Goal: Task Accomplishment & Management: Complete application form

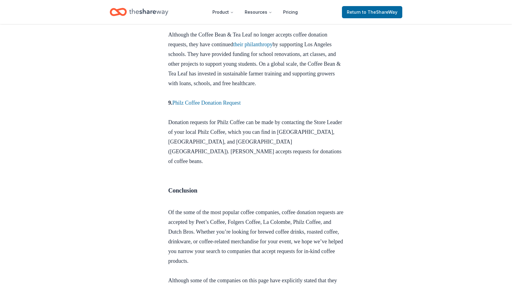
scroll to position [1255, 0]
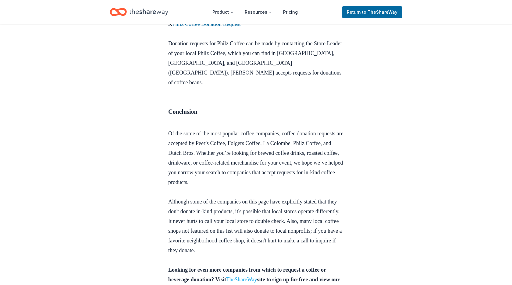
click at [257, 277] on link "TheShareWay" at bounding box center [241, 280] width 31 height 6
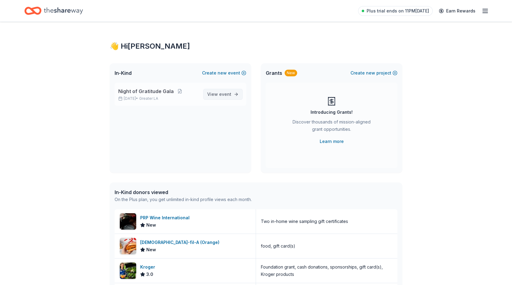
click at [226, 94] on span "event" at bounding box center [225, 94] width 12 height 5
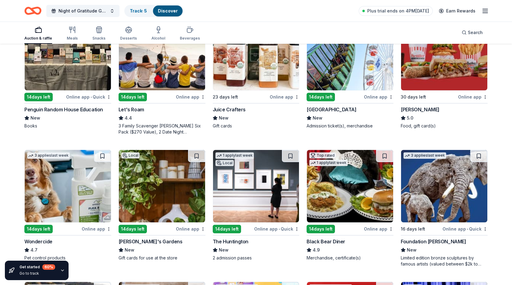
scroll to position [241, 0]
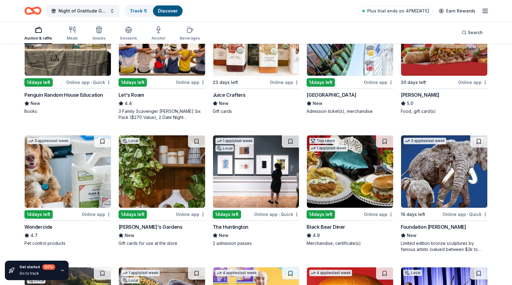
click at [234, 225] on div "The Huntington" at bounding box center [231, 227] width 36 height 7
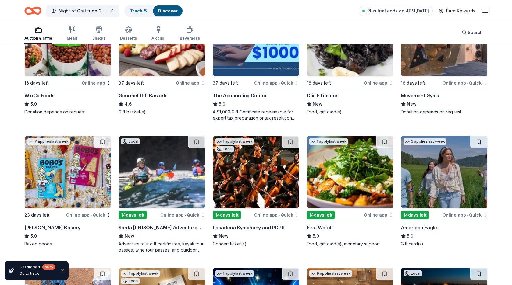
scroll to position [770, 0]
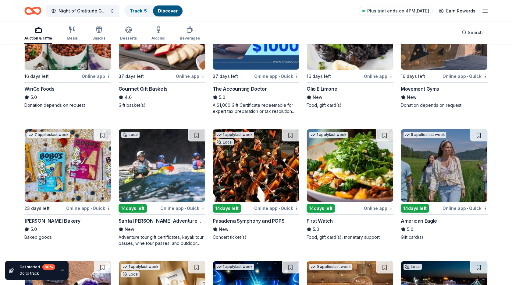
click at [458, 178] on img at bounding box center [444, 165] width 86 height 72
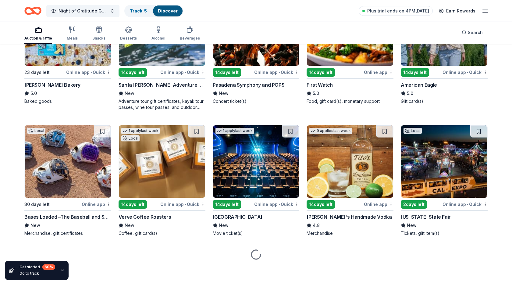
scroll to position [906, 0]
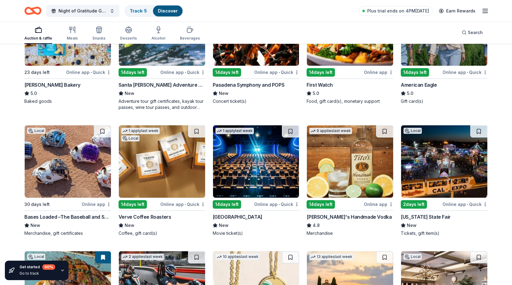
click at [158, 188] on img at bounding box center [162, 161] width 86 height 72
click at [158, 33] on icon "button" at bounding box center [158, 29] width 7 height 7
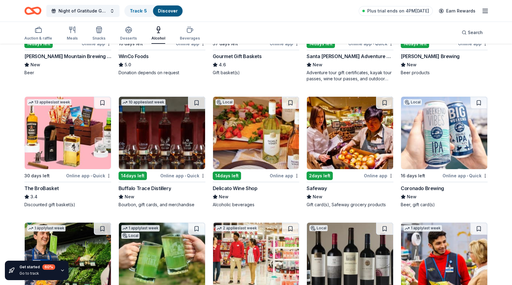
scroll to position [148, 0]
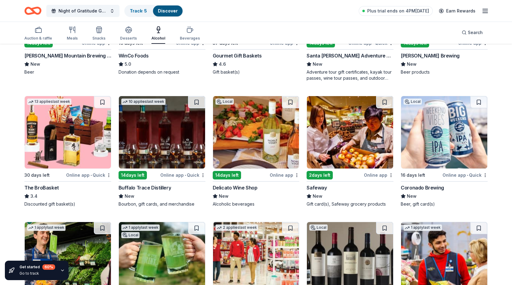
click at [247, 188] on div "Delicato Wine Shop" at bounding box center [235, 187] width 45 height 7
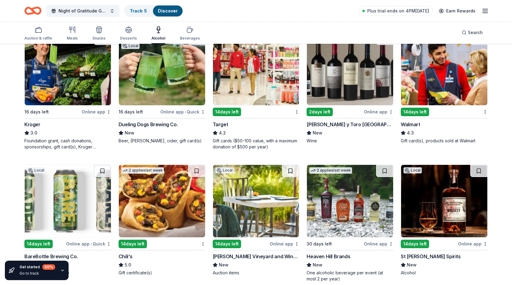
scroll to position [349, 0]
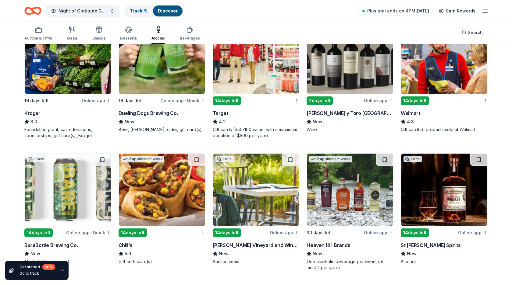
click at [150, 191] on img at bounding box center [162, 190] width 86 height 72
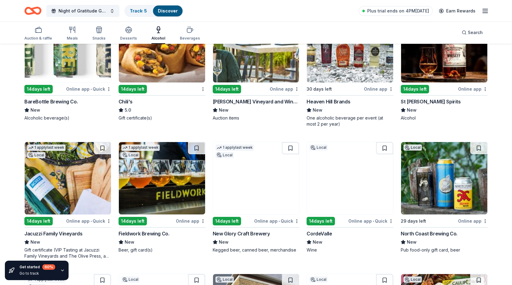
scroll to position [498, 0]
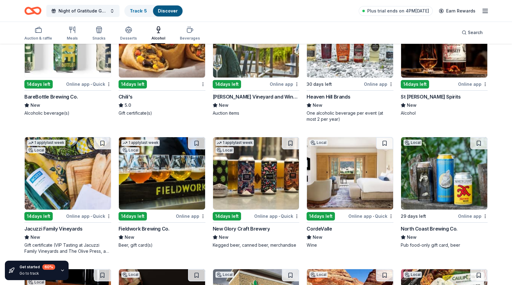
click at [47, 165] on img at bounding box center [68, 173] width 86 height 72
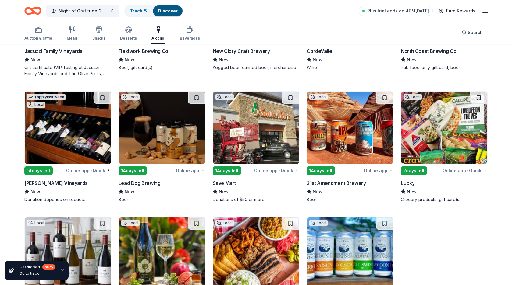
scroll to position [686, 0]
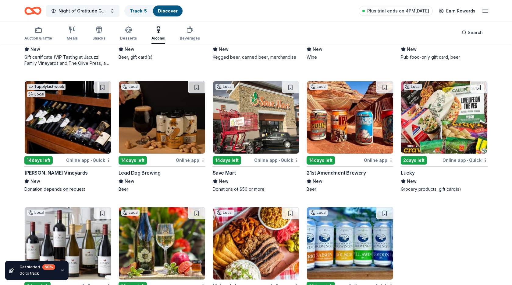
click at [67, 123] on img at bounding box center [68, 117] width 86 height 72
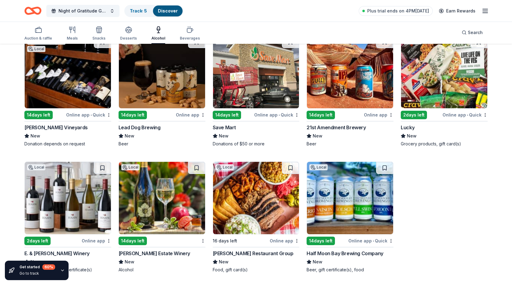
scroll to position [731, 0]
click at [76, 198] on img at bounding box center [68, 198] width 86 height 72
click at [150, 209] on img at bounding box center [162, 198] width 86 height 72
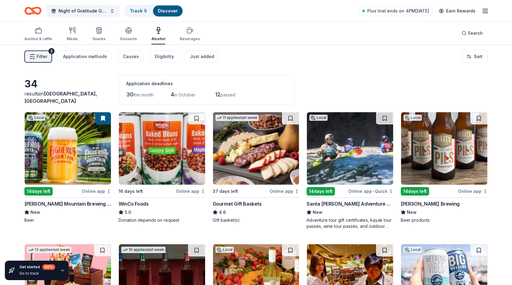
scroll to position [0, 0]
click at [92, 57] on div "Application methods" at bounding box center [85, 56] width 44 height 7
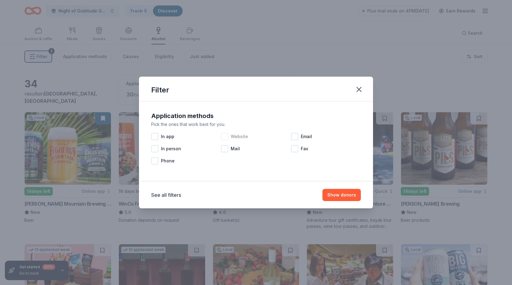
click at [234, 133] on span "Website" at bounding box center [239, 136] width 17 height 7
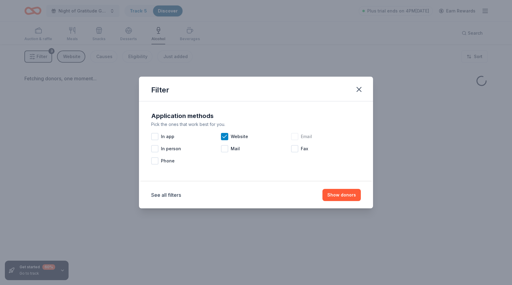
click at [299, 139] on div "Email" at bounding box center [326, 137] width 70 height 12
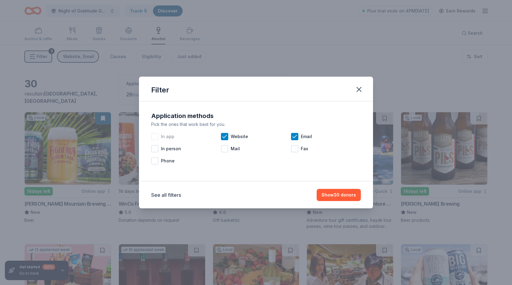
click at [165, 139] on span "In app" at bounding box center [167, 136] width 13 height 7
click at [355, 196] on button "Show 30 donors" at bounding box center [338, 195] width 44 height 12
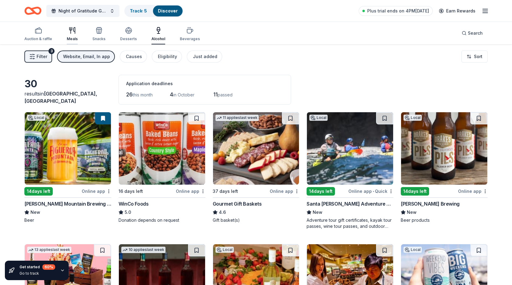
click at [72, 33] on icon "button" at bounding box center [72, 30] width 7 height 7
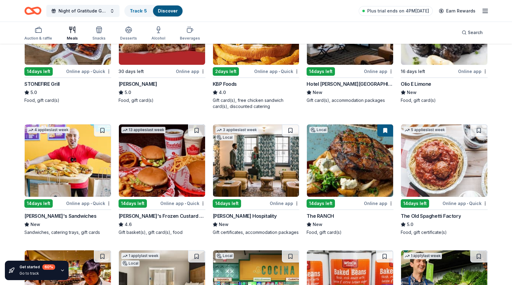
scroll to position [169, 0]
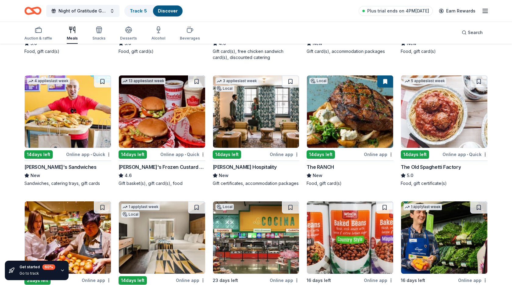
click at [416, 100] on img at bounding box center [444, 112] width 86 height 72
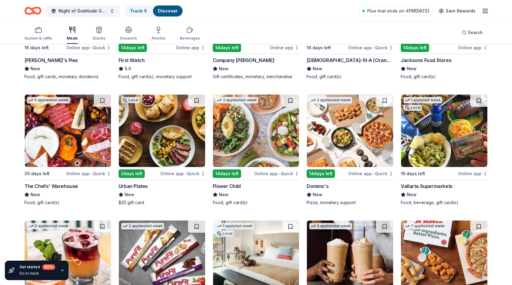
scroll to position [535, 0]
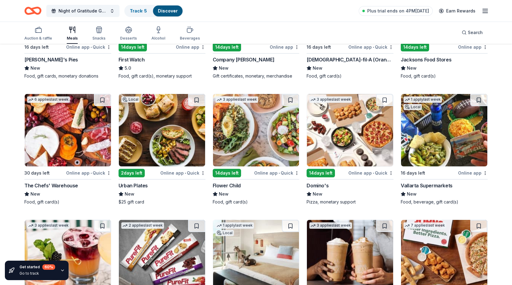
click at [339, 145] on img at bounding box center [350, 130] width 86 height 72
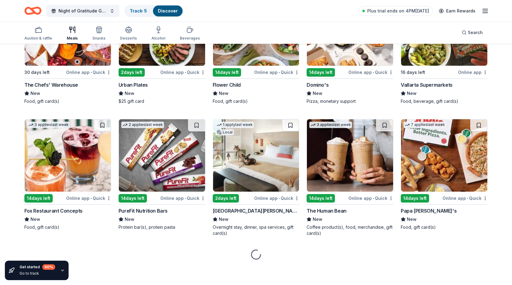
scroll to position [636, 0]
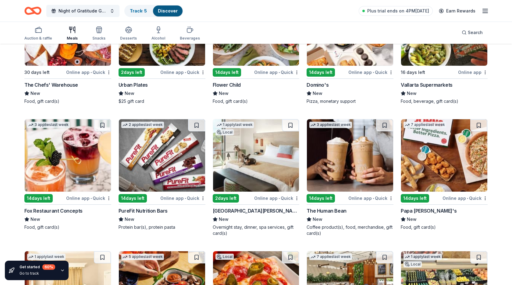
click at [431, 147] on img at bounding box center [444, 155] width 86 height 72
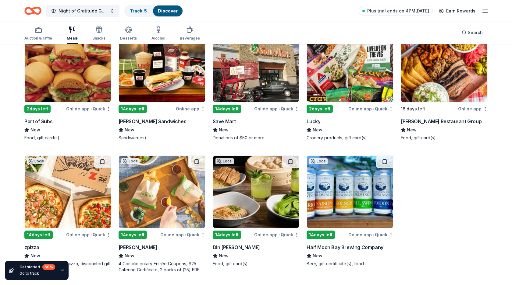
scroll to position [1494, 0]
click at [279, 201] on img at bounding box center [256, 192] width 86 height 72
click at [32, 33] on div "button" at bounding box center [38, 29] width 28 height 7
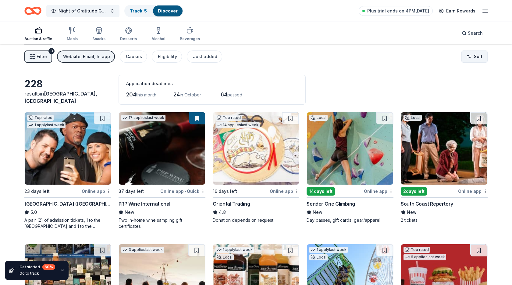
click at [471, 58] on html "Night of Gratitude Gala Track · 5 Discover Plus trial ends on 4PM, 9/13 Earn Re…" at bounding box center [256, 142] width 512 height 285
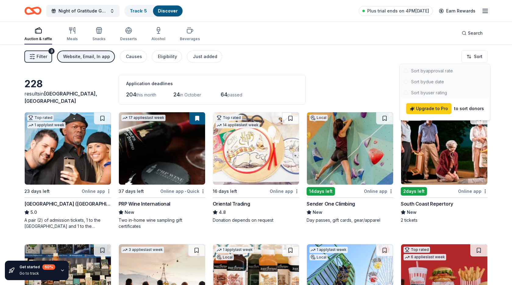
click at [442, 72] on div at bounding box center [444, 81] width 87 height 33
click at [418, 69] on div at bounding box center [444, 81] width 87 height 33
click at [404, 69] on div at bounding box center [444, 81] width 87 height 33
click at [459, 54] on html "Night of Gratitude Gala Track · 5 Discover Plus trial ends on 4PM, 9/13 Earn Re…" at bounding box center [256, 142] width 512 height 285
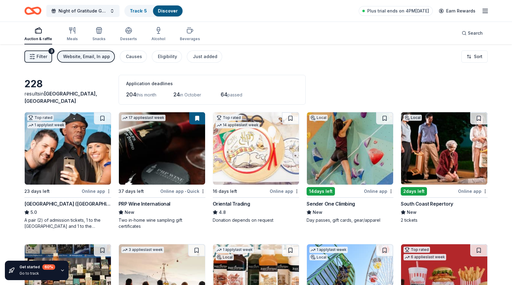
scroll to position [113, 0]
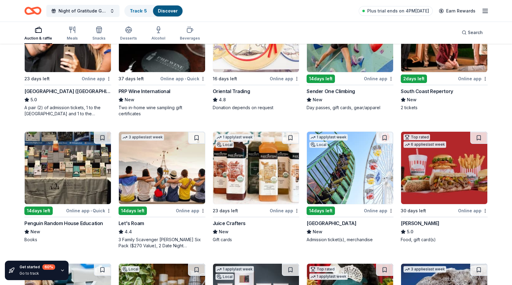
click at [180, 177] on img at bounding box center [162, 168] width 86 height 72
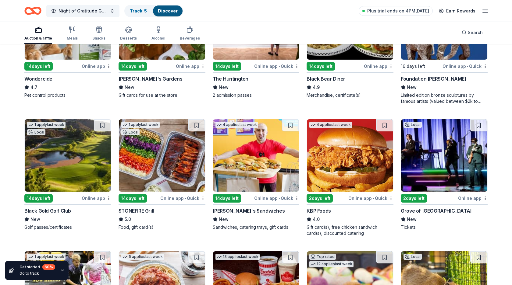
scroll to position [524, 0]
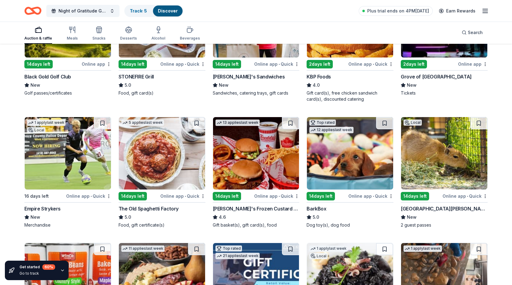
click at [49, 167] on img at bounding box center [68, 153] width 86 height 72
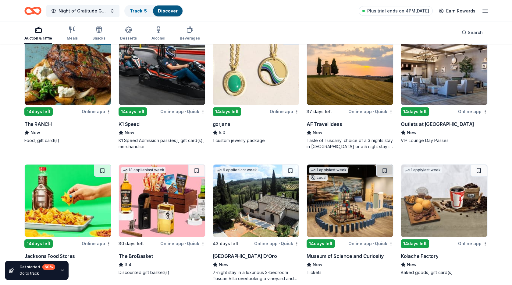
scroll to position [1113, 0]
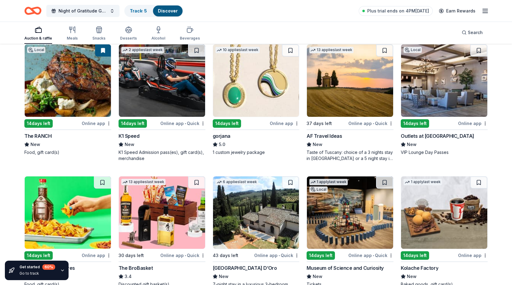
click at [167, 103] on img at bounding box center [162, 80] width 86 height 72
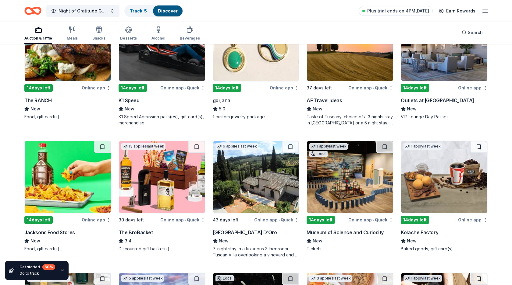
scroll to position [1153, 0]
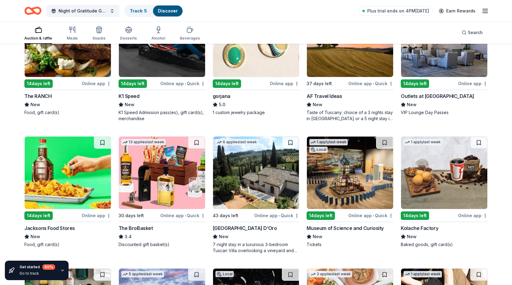
click at [255, 182] on img at bounding box center [256, 173] width 86 height 72
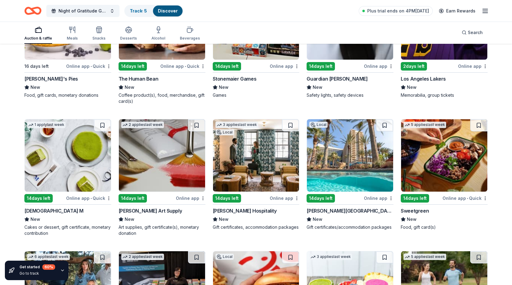
scroll to position [1657, 0]
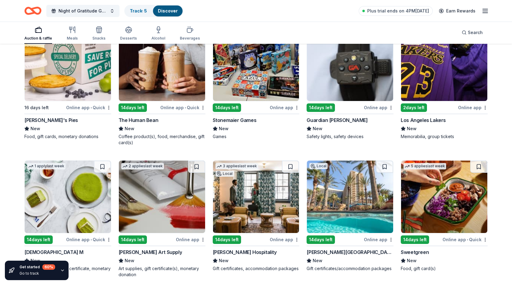
click at [446, 88] on img at bounding box center [444, 65] width 86 height 72
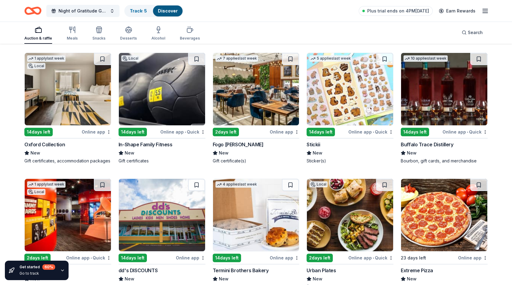
scroll to position [2013, 0]
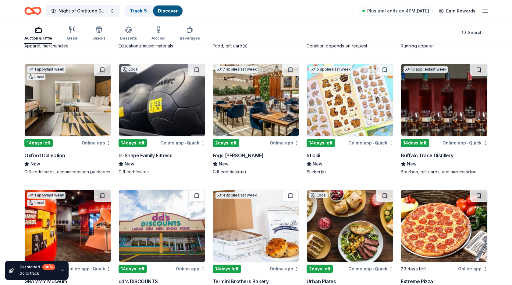
click at [443, 122] on img at bounding box center [444, 100] width 86 height 72
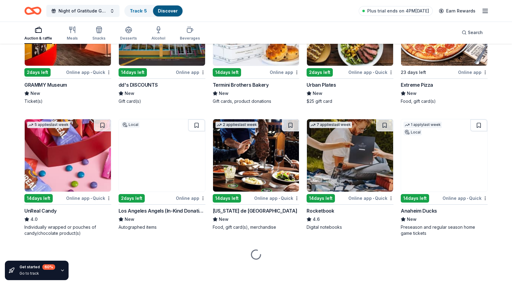
scroll to position [2209, 0]
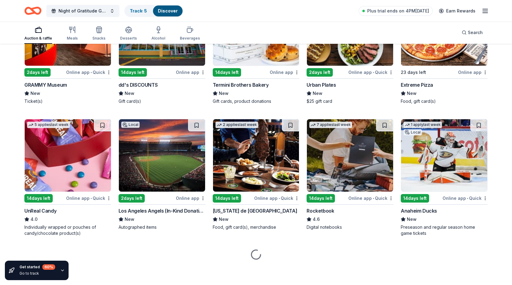
click at [168, 161] on img at bounding box center [162, 155] width 86 height 72
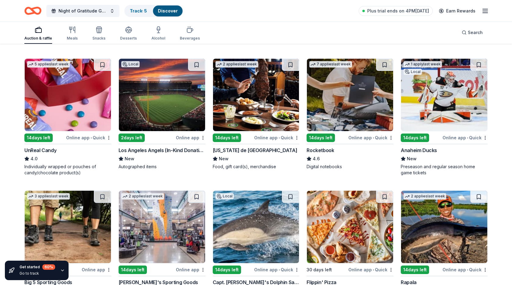
scroll to position [2298, 0]
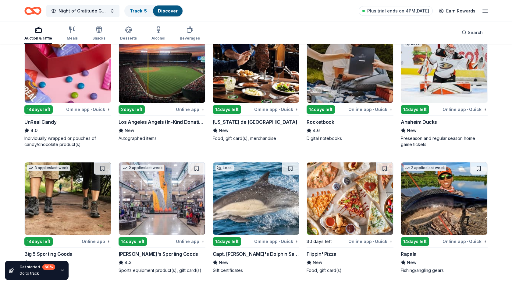
click at [435, 72] on img at bounding box center [444, 66] width 86 height 72
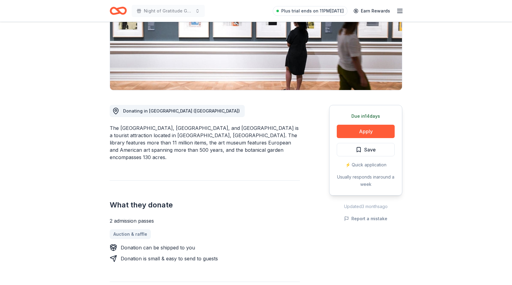
scroll to position [97, 0]
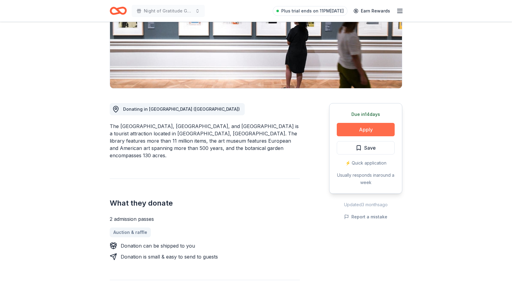
click at [375, 130] on button "Apply" at bounding box center [365, 129] width 58 height 13
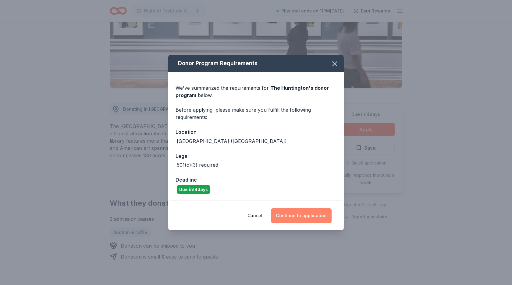
click at [303, 218] on button "Continue to application" at bounding box center [301, 216] width 61 height 15
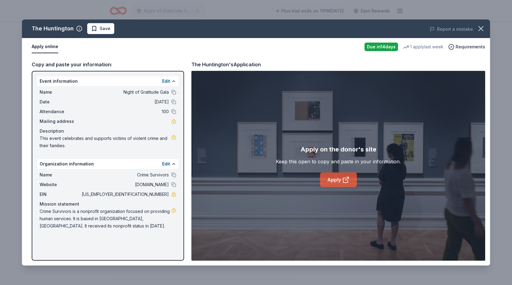
click at [339, 177] on link "Apply" at bounding box center [338, 180] width 37 height 15
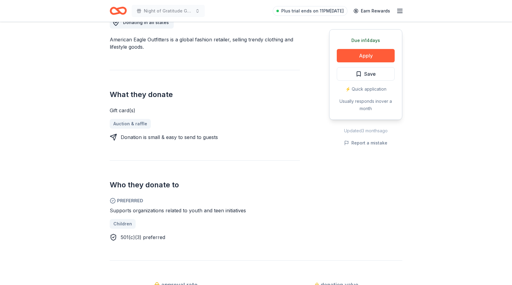
scroll to position [186, 0]
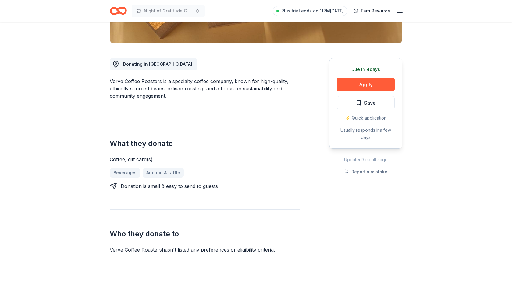
scroll to position [142, 0]
click at [348, 86] on button "Apply" at bounding box center [365, 84] width 58 height 13
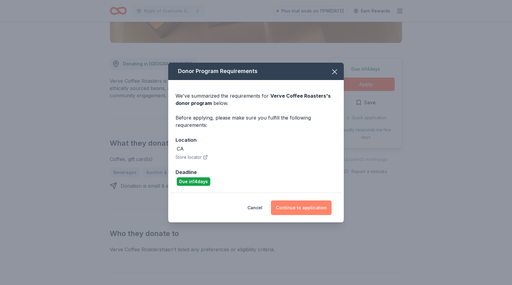
click at [311, 206] on button "Continue to application" at bounding box center [301, 208] width 61 height 15
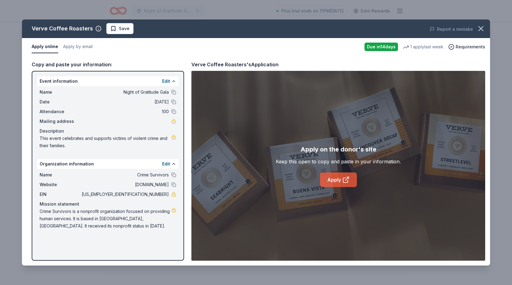
click at [340, 179] on link "Apply" at bounding box center [338, 180] width 37 height 15
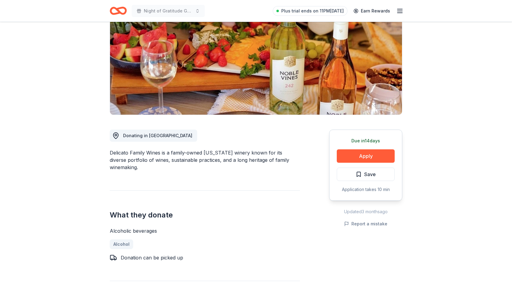
scroll to position [12, 0]
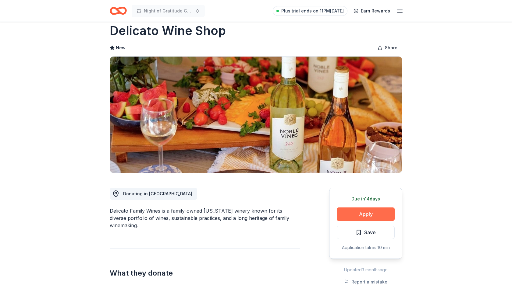
click at [344, 214] on button "Apply" at bounding box center [365, 214] width 58 height 13
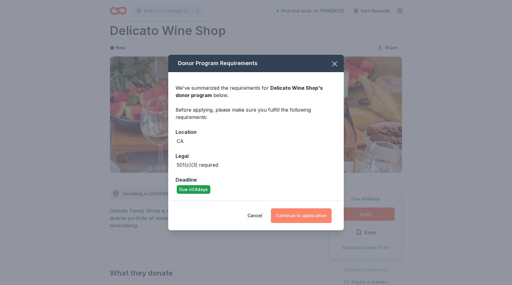
click at [309, 216] on button "Continue to application" at bounding box center [301, 216] width 61 height 15
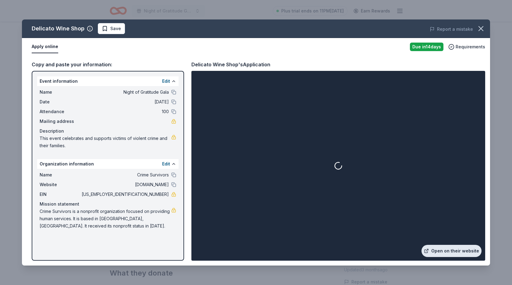
click at [440, 250] on link "Open on their website" at bounding box center [451, 251] width 60 height 12
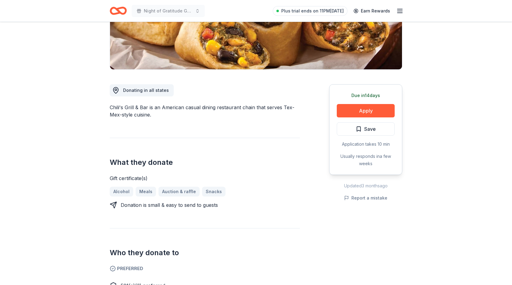
scroll to position [136, 0]
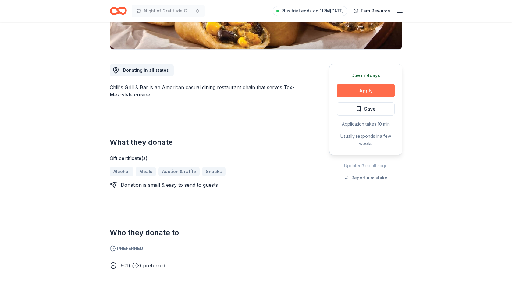
click at [354, 89] on button "Apply" at bounding box center [365, 90] width 58 height 13
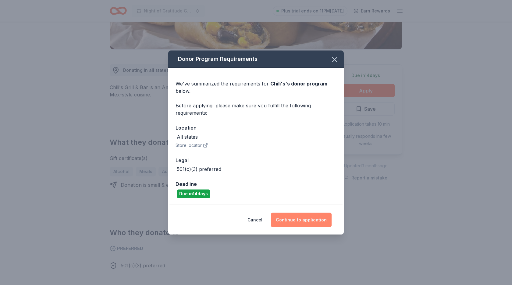
click at [304, 217] on button "Continue to application" at bounding box center [301, 220] width 61 height 15
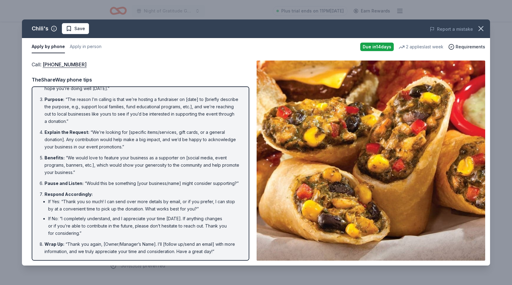
scroll to position [32, 0]
click at [481, 28] on icon "button" at bounding box center [480, 28] width 4 height 4
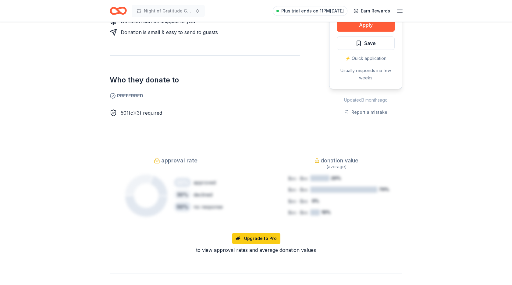
scroll to position [321, 0]
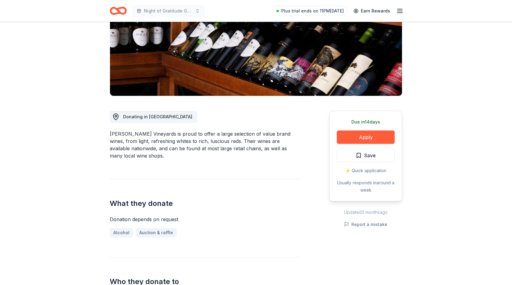
scroll to position [193, 0]
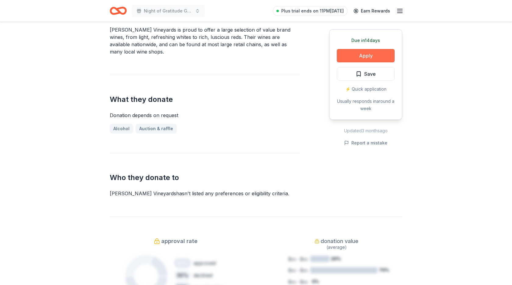
click at [360, 56] on button "Apply" at bounding box center [365, 55] width 58 height 13
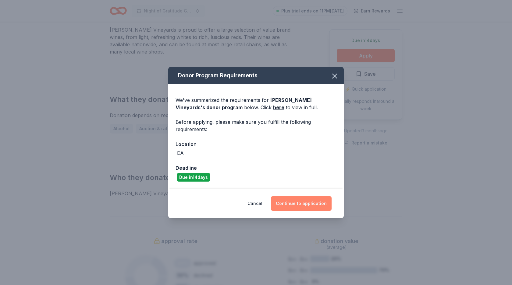
click at [319, 199] on button "Continue to application" at bounding box center [301, 203] width 61 height 15
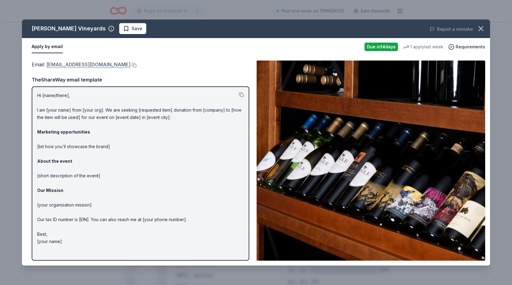
click at [105, 63] on link "donations@boglewinery.com" at bounding box center [88, 65] width 84 height 8
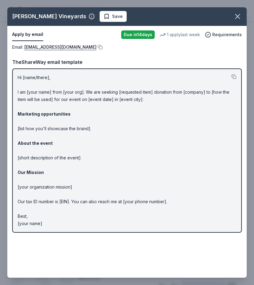
drag, startPoint x: 18, startPoint y: 77, endPoint x: 77, endPoint y: 149, distance: 93.0
click at [77, 149] on p "Hi [name/there], I am [your name] from [your org]. We are seeking [requested it…" at bounding box center [127, 150] width 219 height 153
drag, startPoint x: 53, startPoint y: 222, endPoint x: 26, endPoint y: 183, distance: 47.1
click at [26, 184] on p "Hi [name/there], I am [your name] from [your org]. We are seeking [requested it…" at bounding box center [127, 150] width 219 height 153
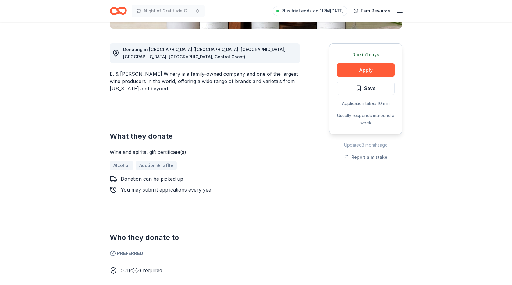
scroll to position [155, 0]
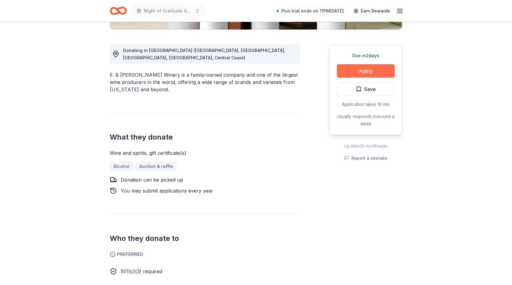
click at [373, 72] on button "Apply" at bounding box center [365, 70] width 58 height 13
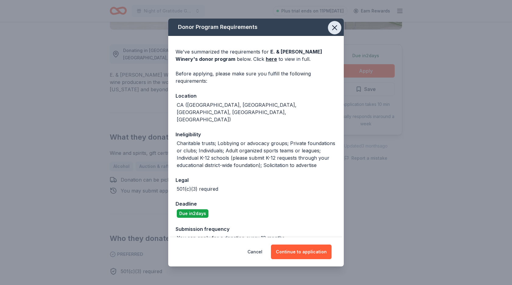
click at [336, 30] on icon "button" at bounding box center [334, 28] width 4 height 4
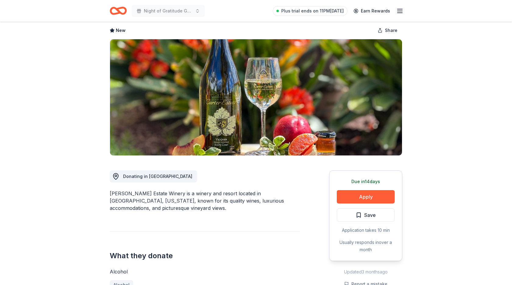
scroll to position [83, 0]
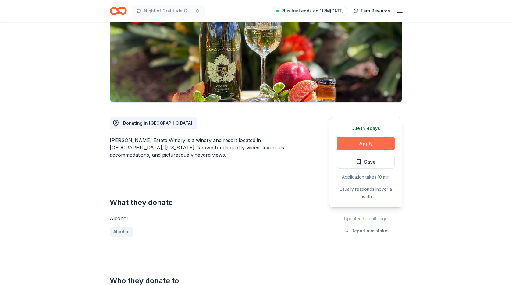
click at [383, 145] on button "Apply" at bounding box center [365, 143] width 58 height 13
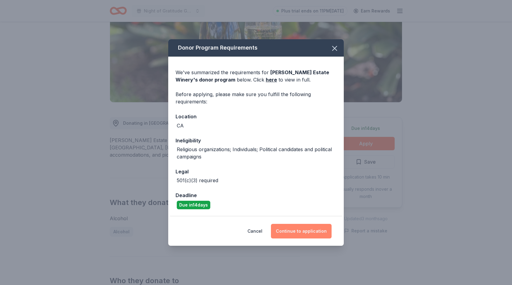
click at [313, 232] on button "Continue to application" at bounding box center [301, 231] width 61 height 15
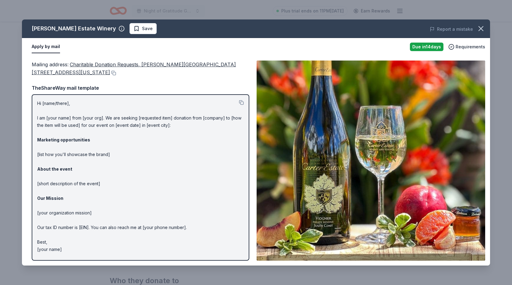
click at [104, 73] on span "Charitable Donation Requests, Carter Estate Winery and Resort, 34843 Rancho Cal…" at bounding box center [134, 69] width 204 height 14
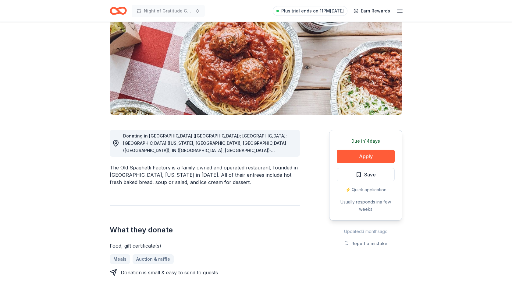
scroll to position [143, 0]
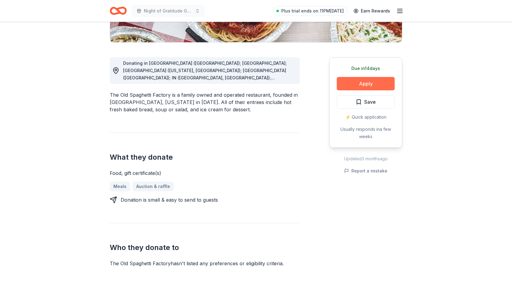
click at [374, 78] on button "Apply" at bounding box center [365, 83] width 58 height 13
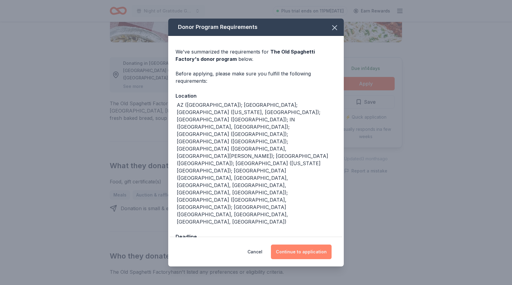
click at [299, 245] on button "Continue to application" at bounding box center [301, 252] width 61 height 15
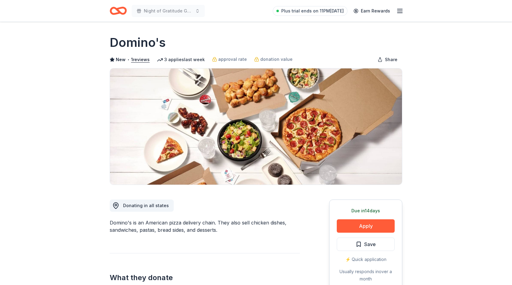
scroll to position [106, 0]
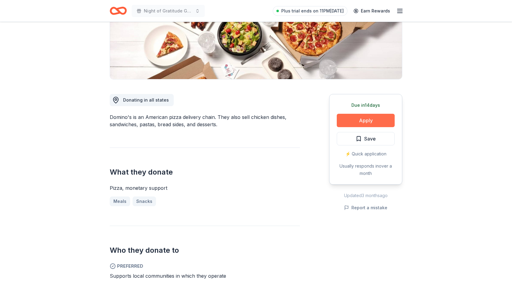
click at [366, 122] on button "Apply" at bounding box center [365, 120] width 58 height 13
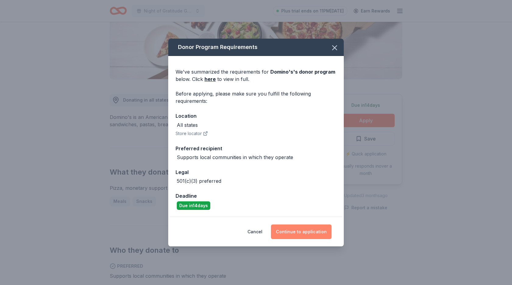
click at [291, 233] on button "Continue to application" at bounding box center [301, 232] width 61 height 15
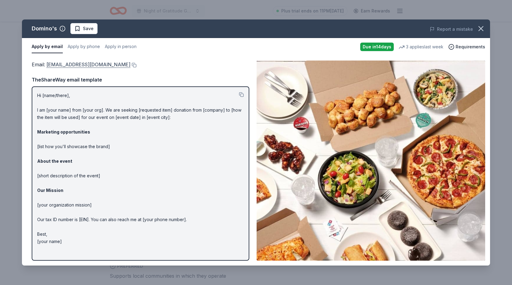
click at [113, 65] on link "communitygiving@dominos.com" at bounding box center [88, 65] width 84 height 8
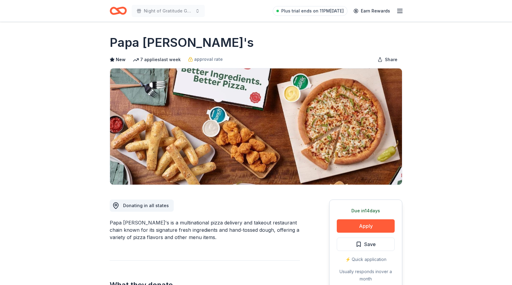
scroll to position [148, 0]
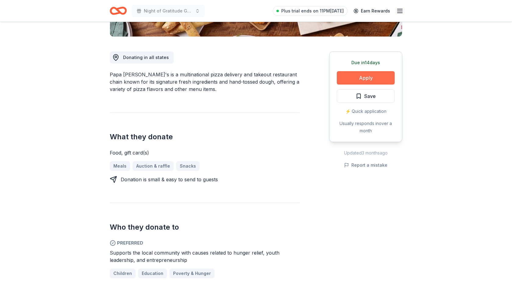
click at [365, 78] on button "Apply" at bounding box center [365, 77] width 58 height 13
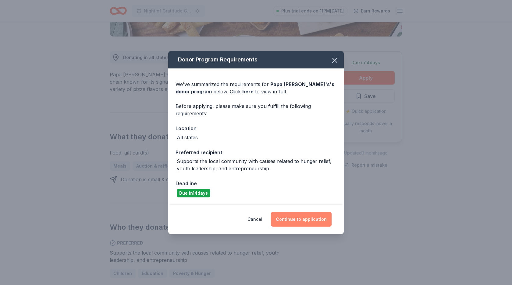
click at [310, 217] on button "Continue to application" at bounding box center [301, 219] width 61 height 15
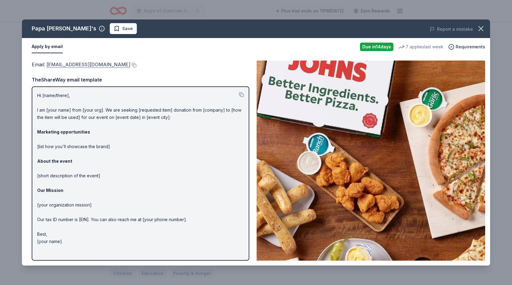
click at [104, 65] on link "[EMAIL_ADDRESS][DOMAIN_NAME]" at bounding box center [88, 65] width 84 height 8
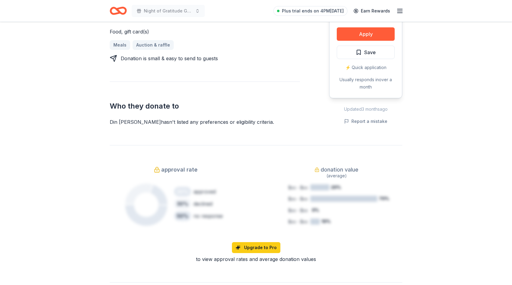
scroll to position [228, 0]
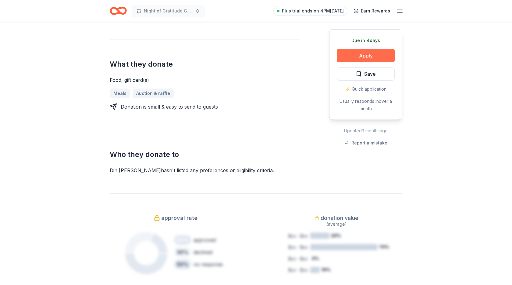
click at [366, 55] on button "Apply" at bounding box center [365, 55] width 58 height 13
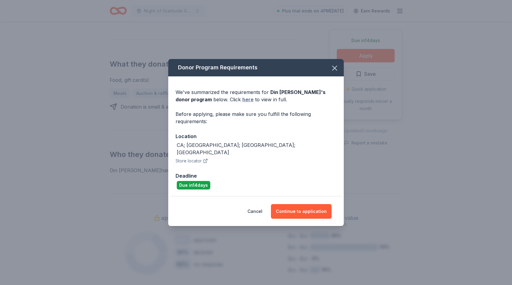
click at [242, 103] on link "here" at bounding box center [247, 99] width 11 height 7
click at [307, 208] on button "Continue to application" at bounding box center [301, 211] width 61 height 15
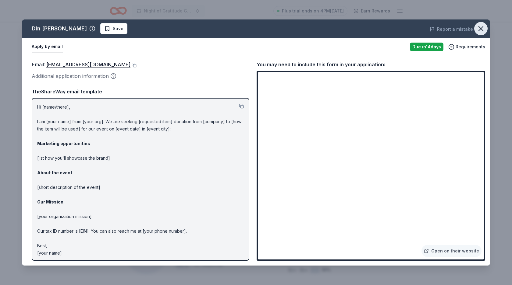
click at [483, 30] on icon "button" at bounding box center [480, 28] width 9 height 9
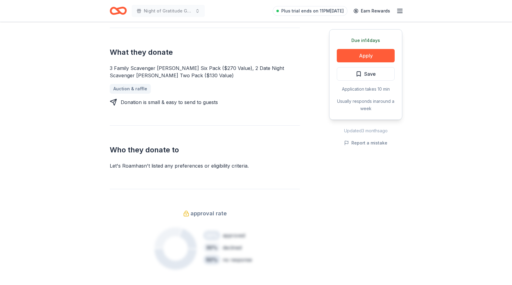
scroll to position [214, 0]
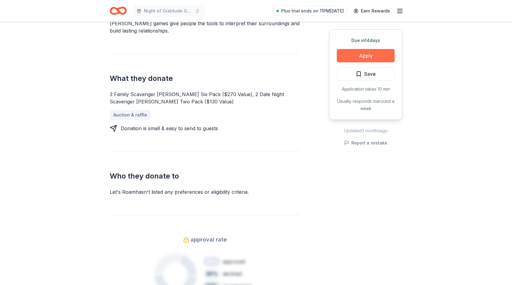
click at [366, 58] on button "Apply" at bounding box center [365, 55] width 58 height 13
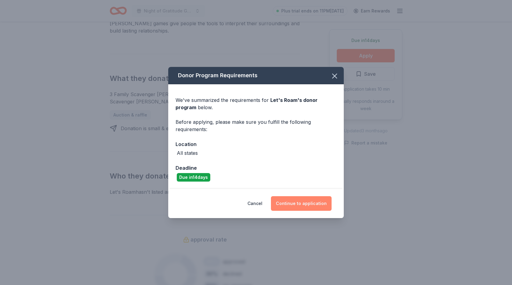
click at [301, 202] on button "Continue to application" at bounding box center [301, 203] width 61 height 15
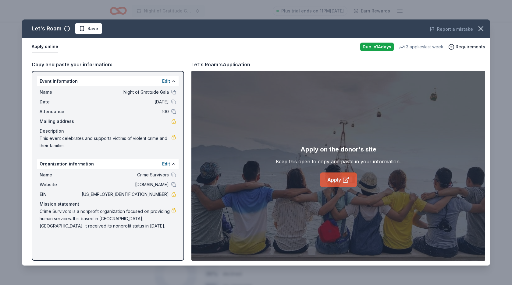
click at [325, 180] on link "Apply" at bounding box center [338, 180] width 37 height 15
click at [480, 27] on icon "button" at bounding box center [480, 28] width 9 height 9
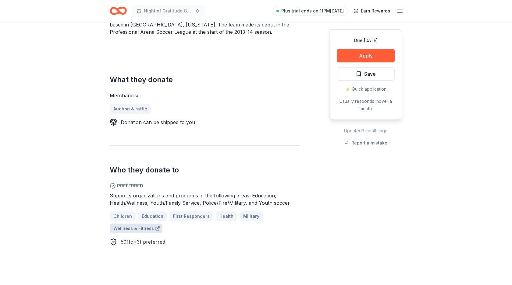
scroll to position [223, 0]
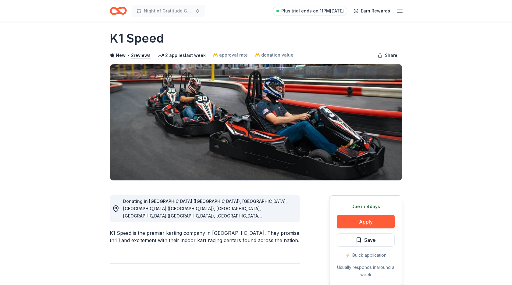
scroll to position [90, 0]
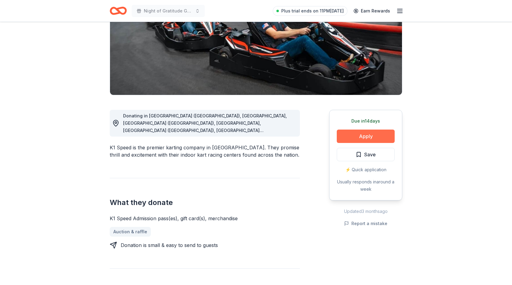
click at [377, 137] on button "Apply" at bounding box center [365, 136] width 58 height 13
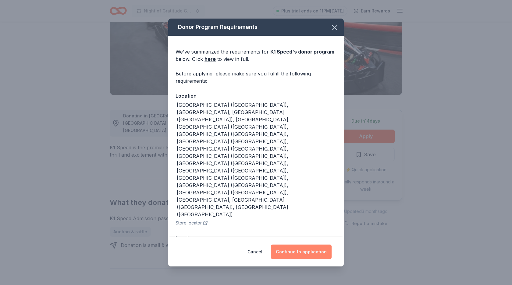
click at [307, 245] on button "Continue to application" at bounding box center [301, 252] width 61 height 15
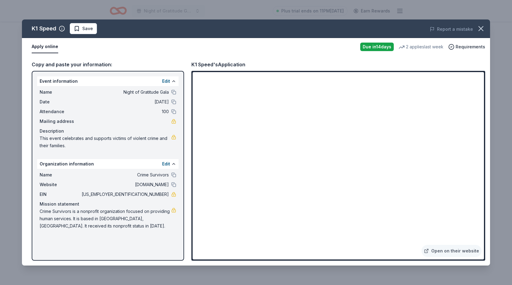
click at [166, 196] on span "30-0229425" at bounding box center [124, 194] width 88 height 7
click at [481, 26] on icon "button" at bounding box center [480, 28] width 9 height 9
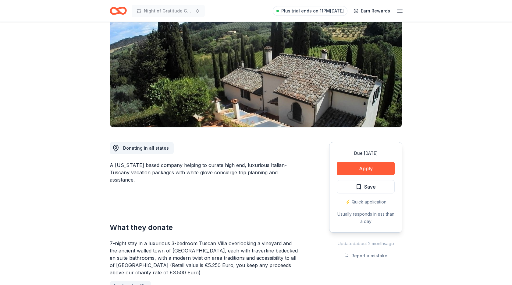
scroll to position [120, 0]
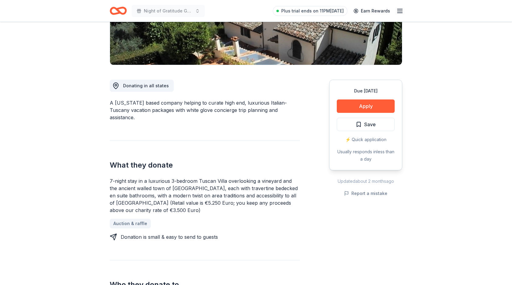
click at [179, 181] on div "7-night stay in a luxurious 3-bedroom Tuscan Villa overlooking a vineyard and t…" at bounding box center [205, 196] width 190 height 37
click at [179, 182] on div "7-night stay in a luxurious 3-bedroom Tuscan Villa overlooking a vineyard and t…" at bounding box center [205, 196] width 190 height 37
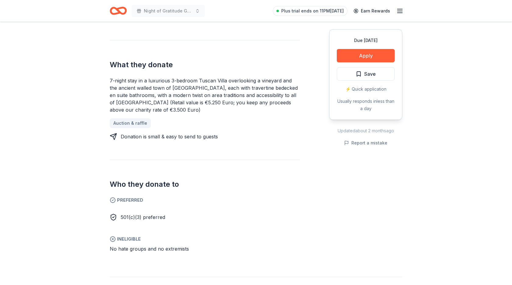
scroll to position [322, 0]
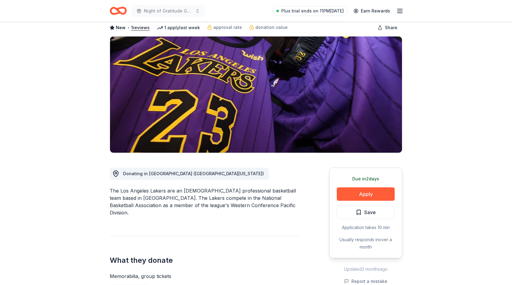
scroll to position [69, 0]
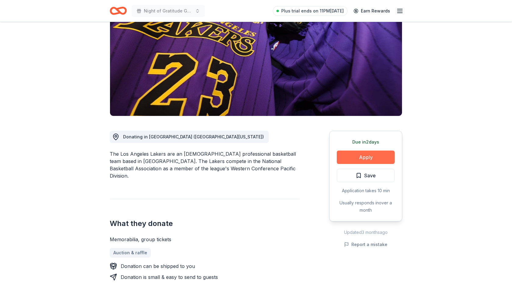
click at [373, 157] on button "Apply" at bounding box center [365, 157] width 58 height 13
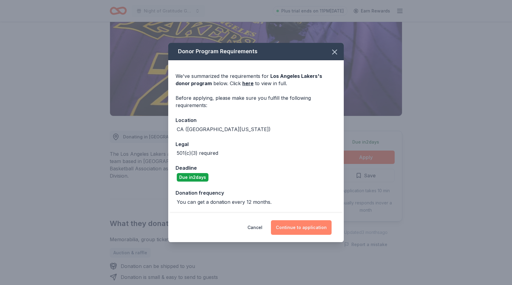
click at [321, 223] on button "Continue to application" at bounding box center [301, 227] width 61 height 15
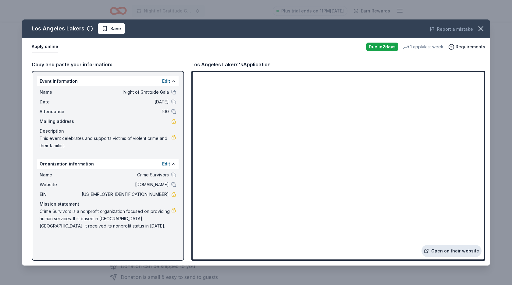
click at [445, 249] on link "Open on their website" at bounding box center [451, 251] width 60 height 12
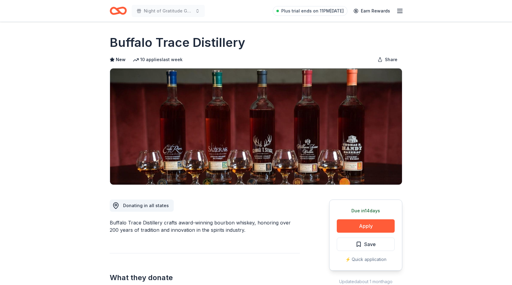
scroll to position [73, 0]
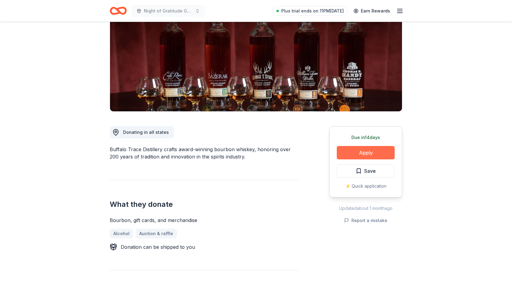
click at [373, 152] on button "Apply" at bounding box center [365, 152] width 58 height 13
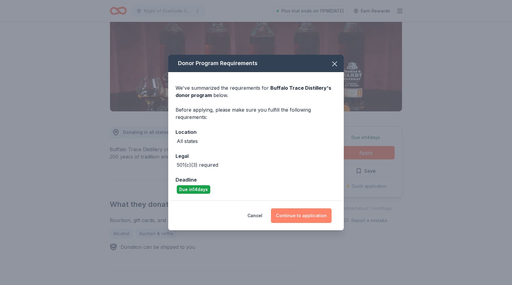
click at [310, 214] on button "Continue to application" at bounding box center [301, 216] width 61 height 15
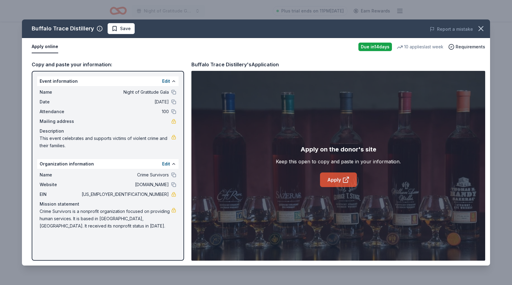
click at [330, 178] on link "Apply" at bounding box center [338, 180] width 37 height 15
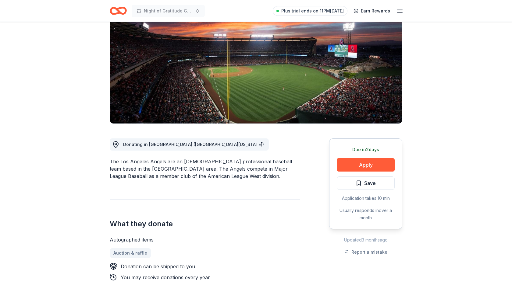
scroll to position [113, 0]
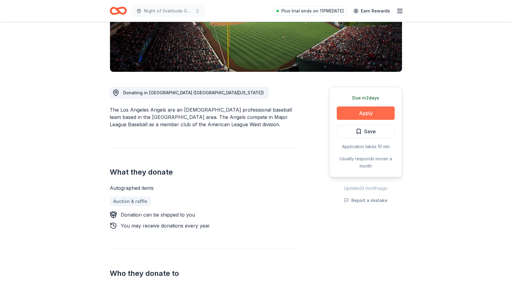
click at [346, 114] on button "Apply" at bounding box center [365, 113] width 58 height 13
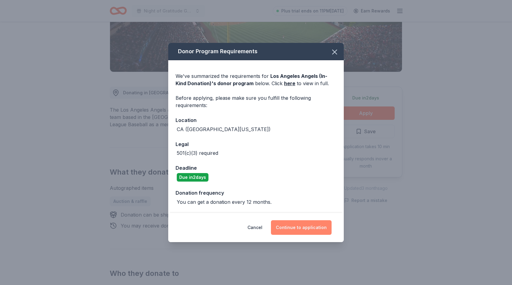
click at [317, 224] on button "Continue to application" at bounding box center [301, 227] width 61 height 15
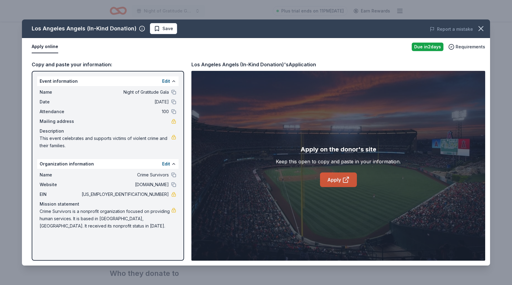
click at [349, 177] on icon at bounding box center [345, 179] width 7 height 7
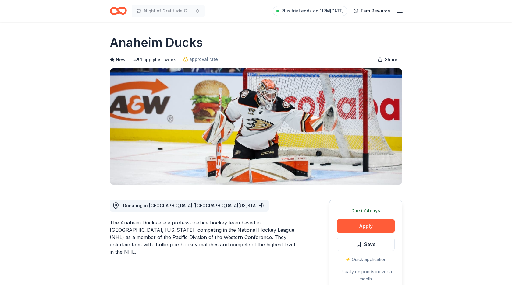
scroll to position [83, 0]
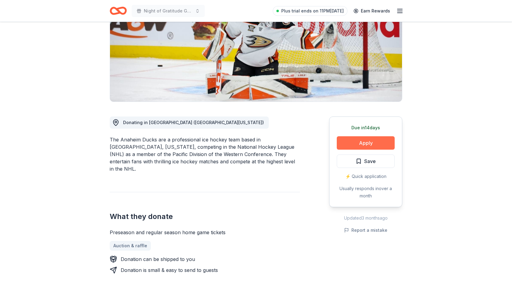
click at [377, 143] on button "Apply" at bounding box center [365, 142] width 58 height 13
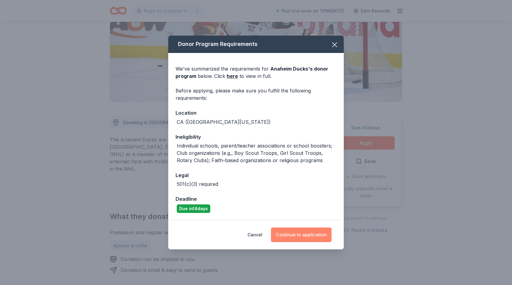
click at [314, 233] on button "Continue to application" at bounding box center [301, 235] width 61 height 15
